Goal: Check status: Check status

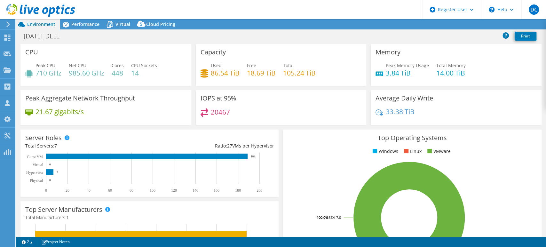
select select "USD"
click at [5, 37] on icon at bounding box center [8, 38] width 8 height 6
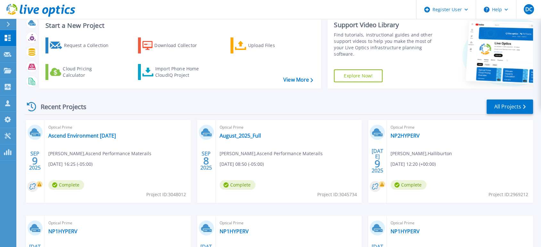
scroll to position [36, 0]
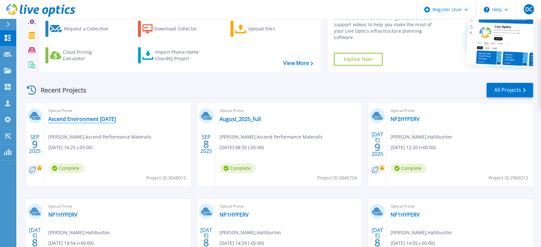
click at [86, 120] on link "Ascend Environment [DATE]" at bounding box center [81, 119] width 67 height 6
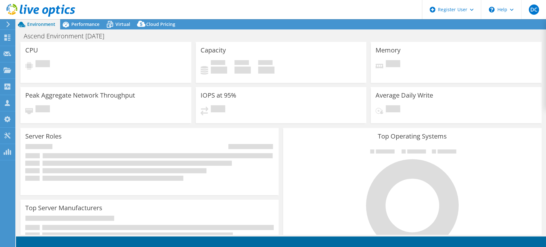
select select "USD"
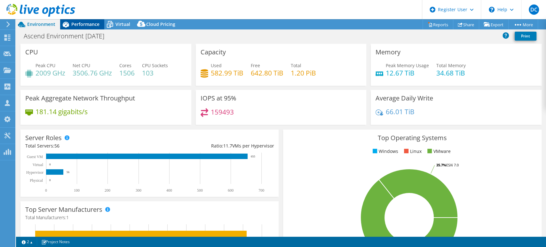
click at [78, 24] on span "Performance" at bounding box center [85, 24] width 28 height 6
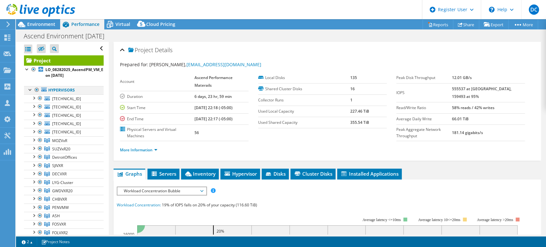
click at [37, 90] on div at bounding box center [37, 90] width 6 height 8
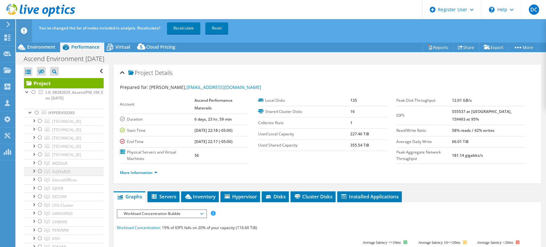
click at [39, 171] on div at bounding box center [40, 171] width 6 height 8
click at [185, 28] on link "Recalculate" at bounding box center [183, 28] width 33 height 12
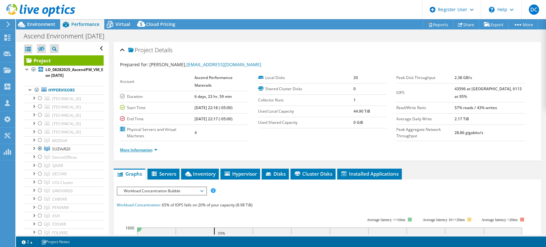
click at [154, 149] on link "More Information" at bounding box center [138, 149] width 37 height 5
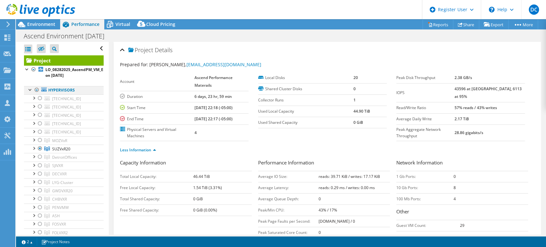
click at [36, 89] on div at bounding box center [37, 90] width 6 height 8
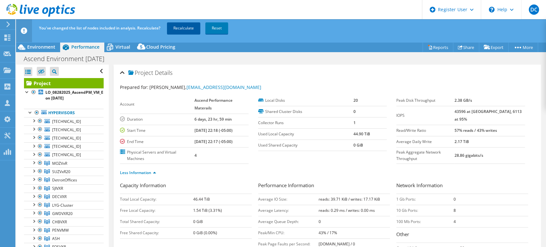
click at [184, 28] on link "Recalculate" at bounding box center [183, 28] width 33 height 12
